Goal: Book appointment/travel/reservation

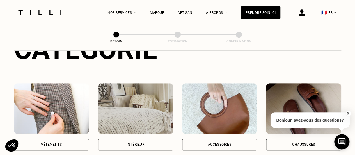
scroll to position [112, 0]
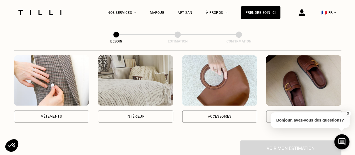
click at [63, 110] on div "Vêtements" at bounding box center [51, 116] width 75 height 12
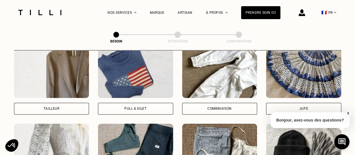
scroll to position [352, 0]
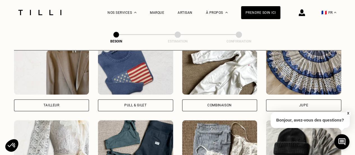
click at [69, 102] on div "Tailleur" at bounding box center [51, 105] width 75 height 12
select select "FR"
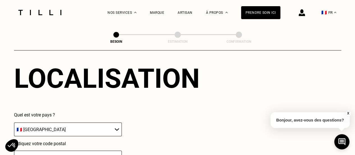
scroll to position [544, 0]
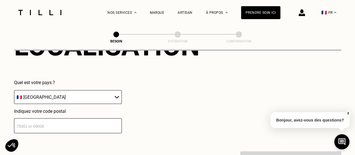
click at [69, 119] on input "number" at bounding box center [68, 125] width 108 height 15
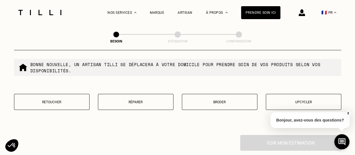
scroll to position [740, 0]
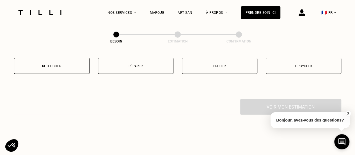
type input "92400"
click at [70, 66] on button "Retoucher" at bounding box center [51, 66] width 75 height 16
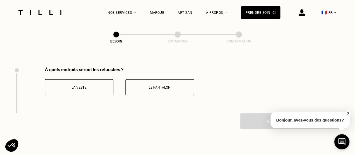
drag, startPoint x: 158, startPoint y: 82, endPoint x: 174, endPoint y: 90, distance: 17.8
click at [158, 85] on p "Le pantalon" at bounding box center [160, 87] width 62 height 4
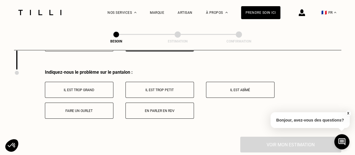
scroll to position [818, 0]
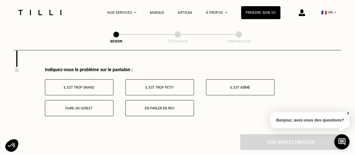
drag, startPoint x: 94, startPoint y: 87, endPoint x: 120, endPoint y: 95, distance: 27.3
click at [94, 86] on button "Il est trop grand" at bounding box center [79, 87] width 68 height 16
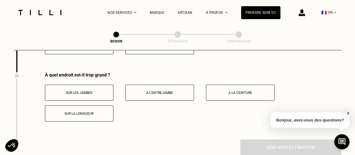
scroll to position [885, 0]
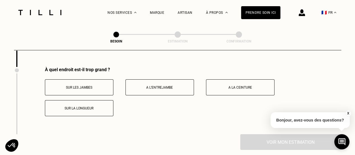
click at [92, 106] on p "Sur la longueur" at bounding box center [79, 108] width 62 height 4
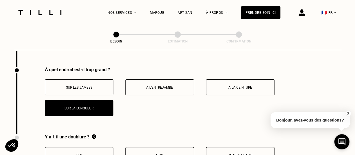
drag, startPoint x: 88, startPoint y: 88, endPoint x: 91, endPoint y: 88, distance: 3.4
click at [88, 87] on button "Sur les jambes" at bounding box center [79, 87] width 68 height 16
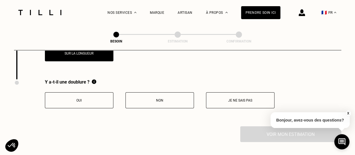
scroll to position [941, 0]
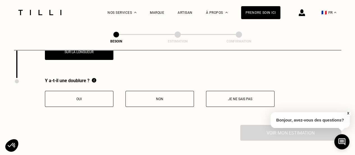
click at [144, 98] on button "Non" at bounding box center [159, 99] width 68 height 16
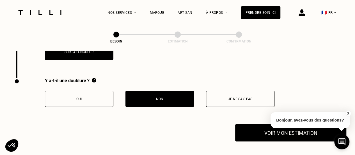
click at [260, 129] on button "Voir mon estimation" at bounding box center [290, 132] width 111 height 17
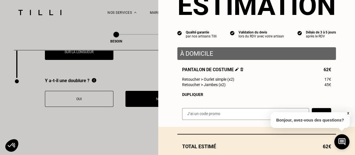
scroll to position [56, 0]
